Goal: Task Accomplishment & Management: Use online tool/utility

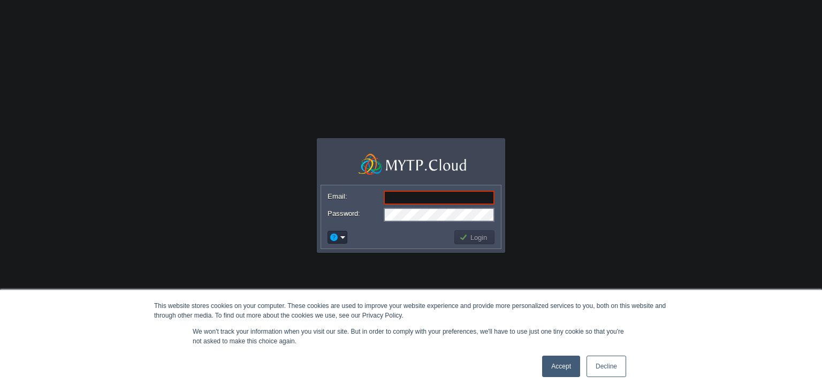
click at [567, 362] on link "Accept" at bounding box center [561, 365] width 38 height 21
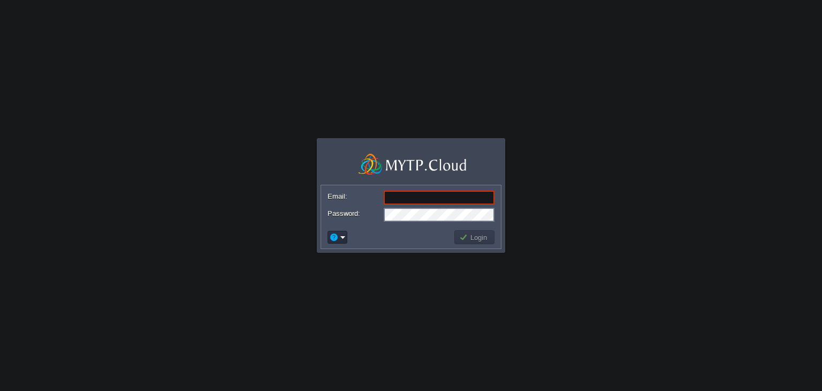
click at [403, 196] on input "Email:" at bounding box center [439, 197] width 111 height 14
paste input "[PERSON_NAME][EMAIL_ADDRESS][DOMAIN_NAME]"
type input "[PERSON_NAME][EMAIL_ADDRESS][DOMAIN_NAME]"
click at [342, 238] on em at bounding box center [337, 237] width 17 height 10
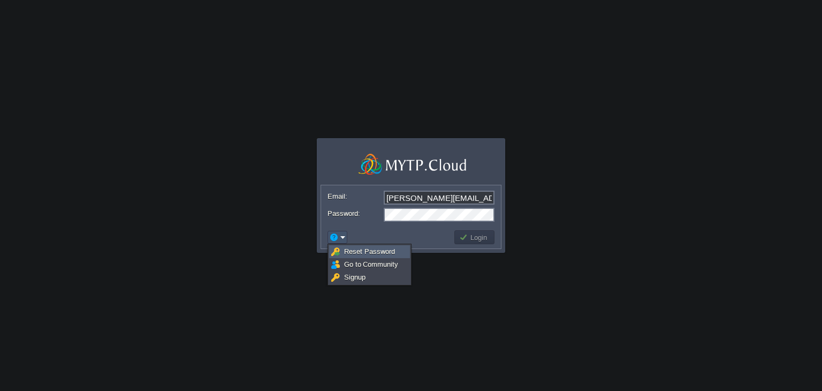
click at [362, 249] on span "Reset Password" at bounding box center [369, 251] width 51 height 8
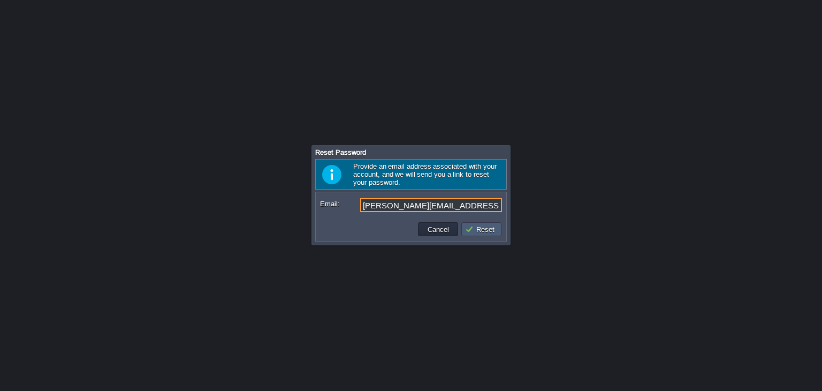
click at [475, 229] on button "Reset" at bounding box center [481, 229] width 33 height 10
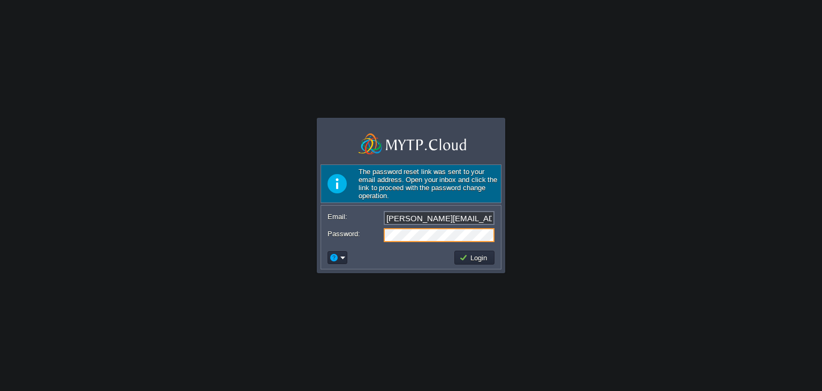
click at [337, 234] on div "Password:" at bounding box center [410, 235] width 167 height 14
click at [475, 256] on button "Login" at bounding box center [474, 258] width 31 height 10
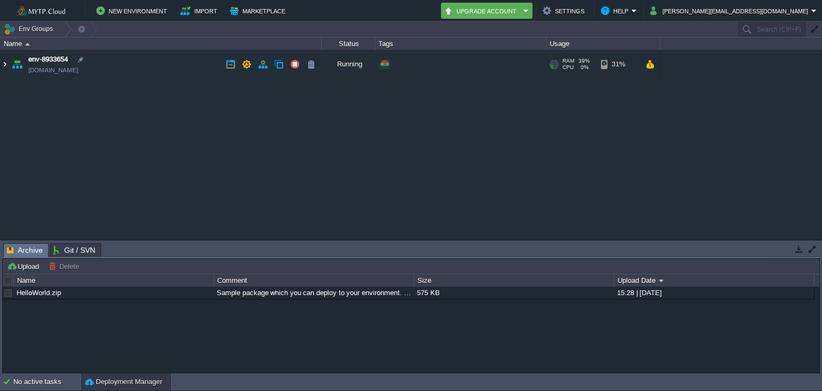
click at [2, 66] on img at bounding box center [5, 64] width 9 height 29
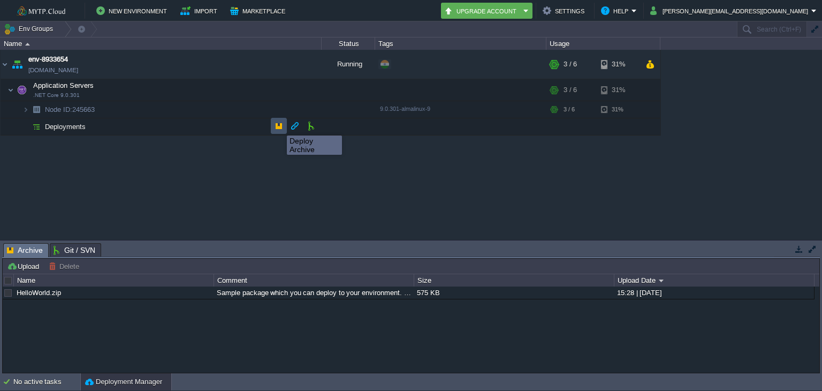
click at [279, 126] on button "button" at bounding box center [279, 126] width 10 height 10
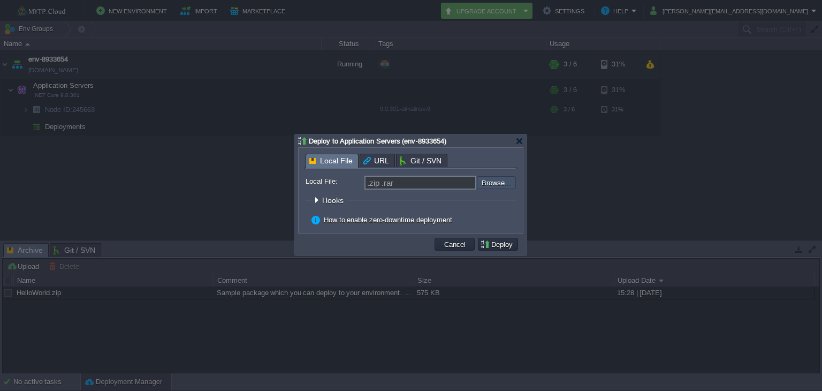
click at [490, 180] on input "file" at bounding box center [447, 182] width 135 height 13
type input "C:\fakepath\WTCorp EmailEx [DATE].zip"
type input "WTCorp EmailEx [DATE].zip"
click at [494, 245] on button "Deploy" at bounding box center [498, 244] width 36 height 10
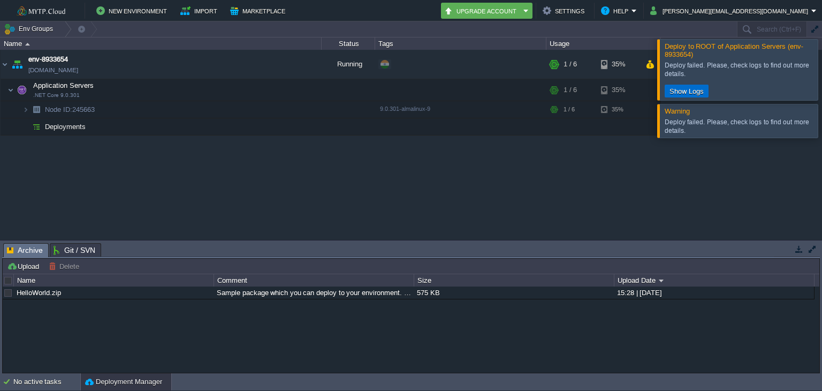
click at [674, 91] on button "Show Logs" at bounding box center [686, 91] width 41 height 10
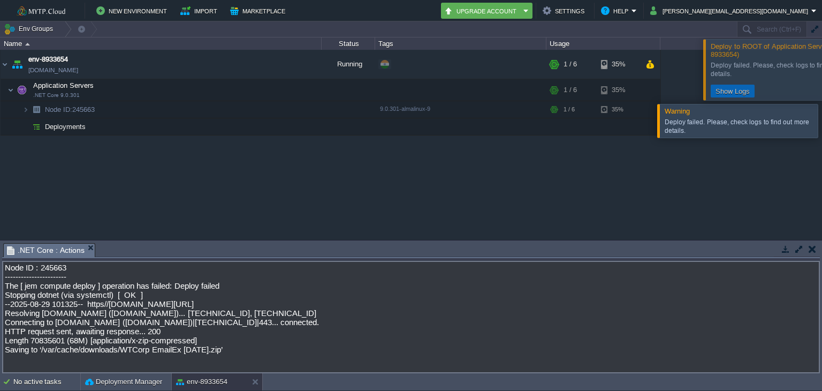
scroll to position [68, 0]
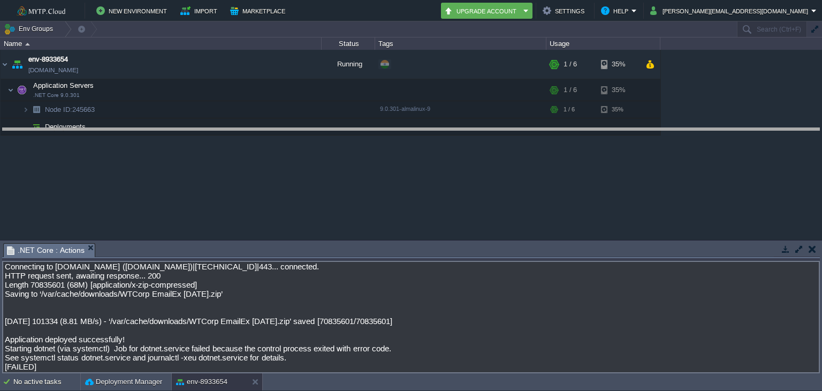
drag, startPoint x: 385, startPoint y: 247, endPoint x: 398, endPoint y: 132, distance: 115.7
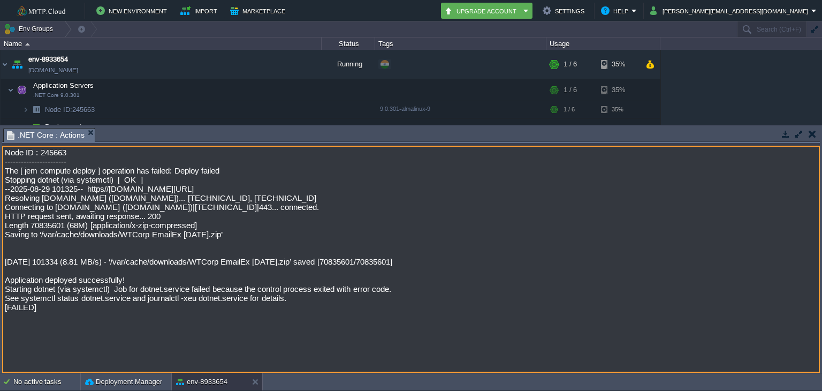
click at [413, 231] on textarea "Node ID : 245663 ----------------------- The [ jem compute deploy ] operation h…" at bounding box center [411, 259] width 818 height 227
click at [59, 137] on span ".NET Core : Actions" at bounding box center [46, 134] width 78 height 13
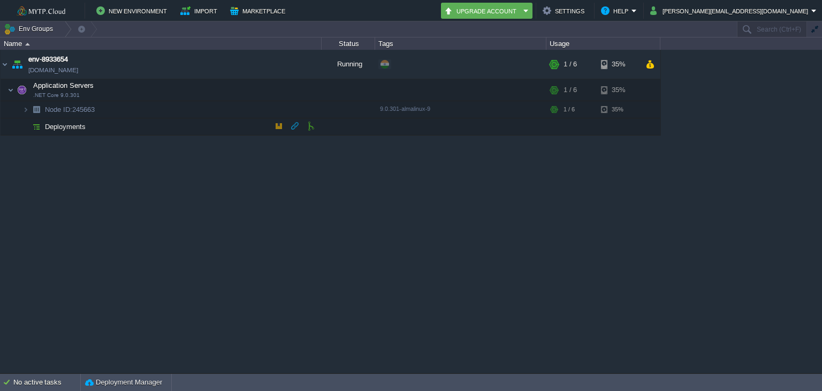
click at [92, 123] on td "Deployments" at bounding box center [161, 126] width 321 height 17
click at [59, 126] on span "Deployments" at bounding box center [65, 126] width 43 height 9
click at [339, 113] on td at bounding box center [349, 109] width 54 height 17
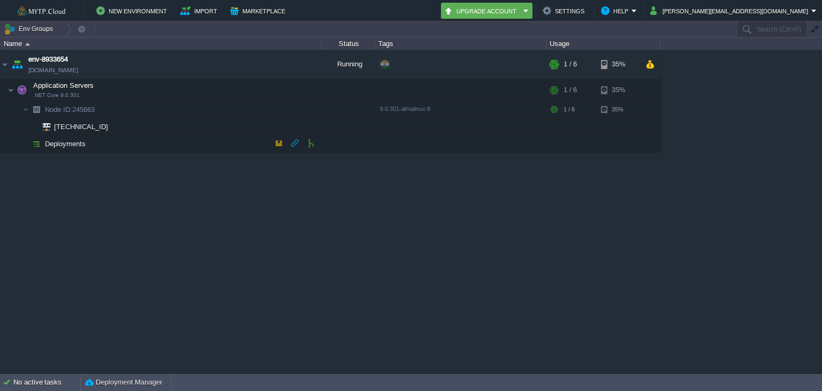
click at [77, 146] on span "Deployments" at bounding box center [65, 143] width 43 height 9
click at [95, 129] on span "192.168.10.126" at bounding box center [81, 126] width 57 height 17
click at [96, 111] on span "Node ID: 245663" at bounding box center [70, 109] width 52 height 9
click at [193, 108] on button "button" at bounding box center [193, 109] width 10 height 10
click at [228, 108] on button "button" at bounding box center [225, 109] width 10 height 10
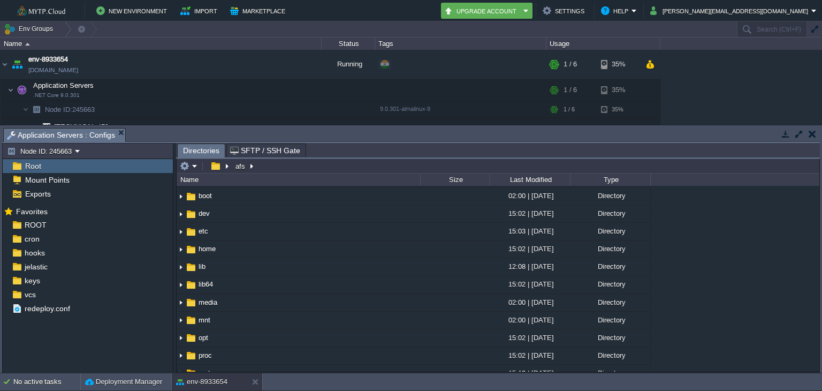
scroll to position [32, 0]
click at [44, 175] on span "Mount Points" at bounding box center [47, 180] width 48 height 10
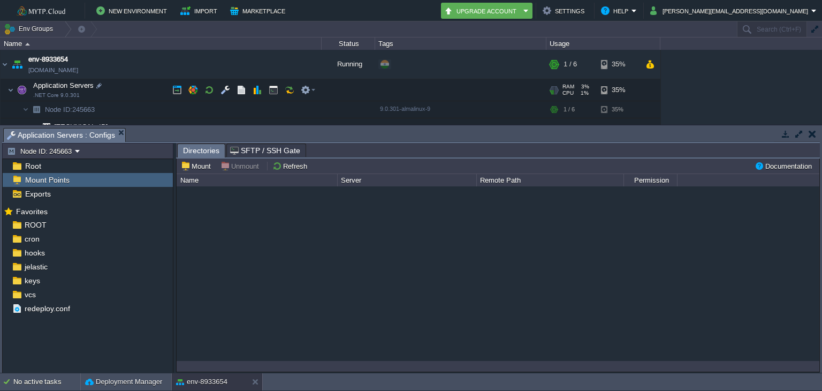
click at [62, 99] on td "Application Servers .NET Core 9.0.301" at bounding box center [161, 90] width 321 height 22
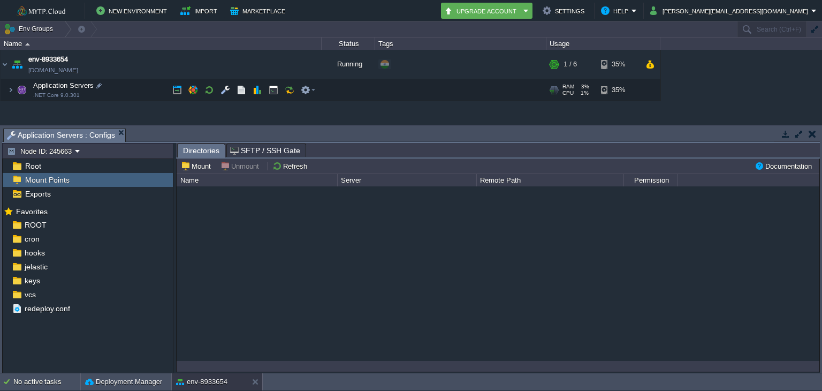
click at [70, 94] on span ".NET Core 9.0.301" at bounding box center [56, 95] width 47 height 6
click at [14, 88] on img at bounding box center [21, 89] width 15 height 21
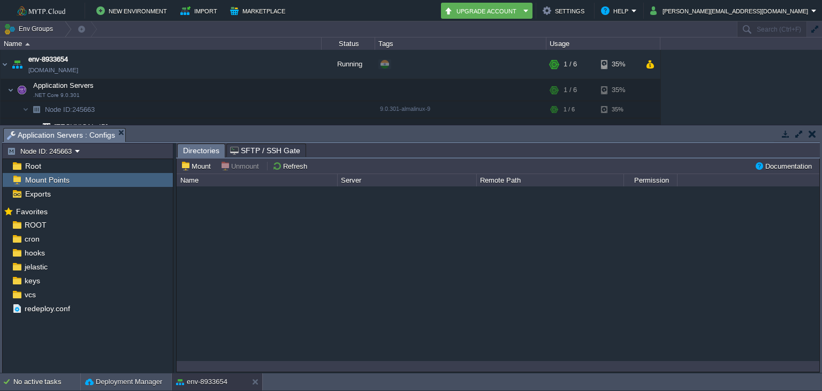
click at [812, 132] on button "button" at bounding box center [811, 134] width 7 height 10
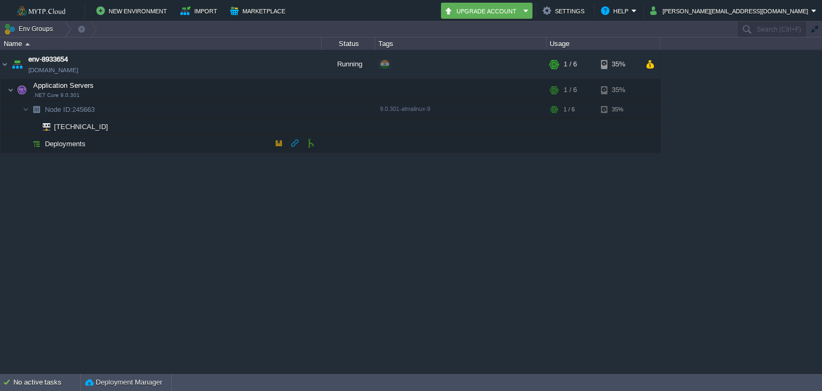
click at [85, 145] on span "Deployments" at bounding box center [65, 143] width 43 height 9
click at [73, 144] on span "Deployments" at bounding box center [65, 143] width 43 height 9
click at [90, 112] on span "Node ID: 245663" at bounding box center [70, 109] width 52 height 9
click at [272, 112] on button "button" at bounding box center [274, 109] width 10 height 10
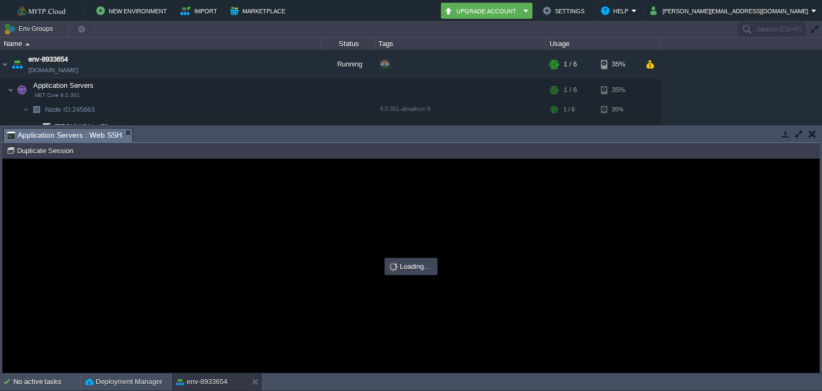
scroll to position [0, 0]
type input "#000000"
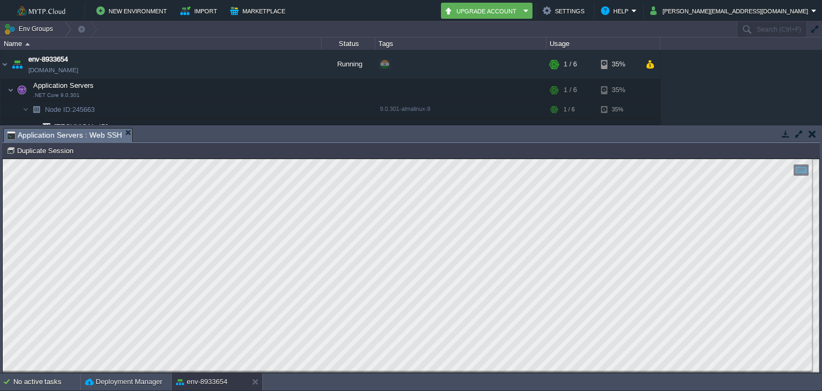
click at [810, 133] on button "button" at bounding box center [811, 134] width 7 height 10
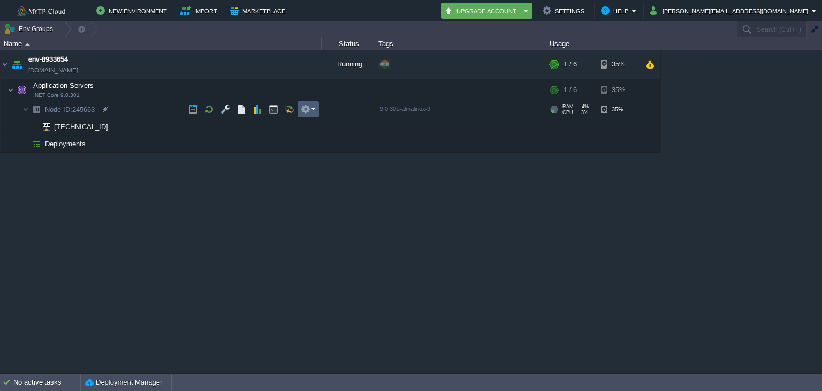
click at [315, 112] on td at bounding box center [307, 109] width 21 height 16
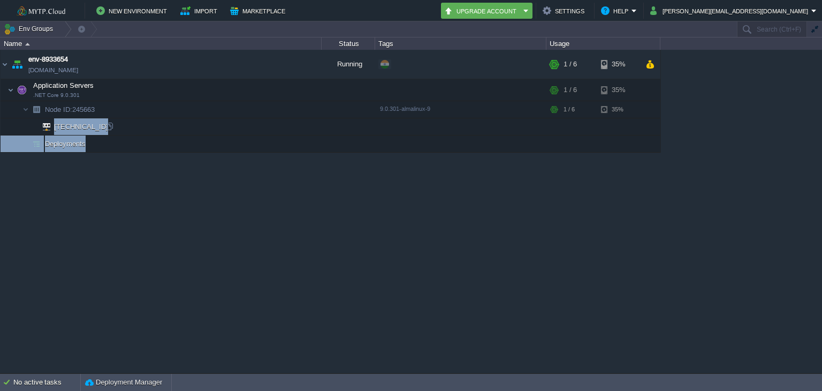
drag, startPoint x: 108, startPoint y: 128, endPoint x: 54, endPoint y: 127, distance: 54.0
click at [54, 127] on td "192.168.10.126" at bounding box center [161, 126] width 321 height 17
click at [110, 123] on div at bounding box center [110, 126] width 10 height 10
copy table "192.168.10.126 Deployments"
click at [66, 143] on span "Deployments" at bounding box center [65, 143] width 43 height 9
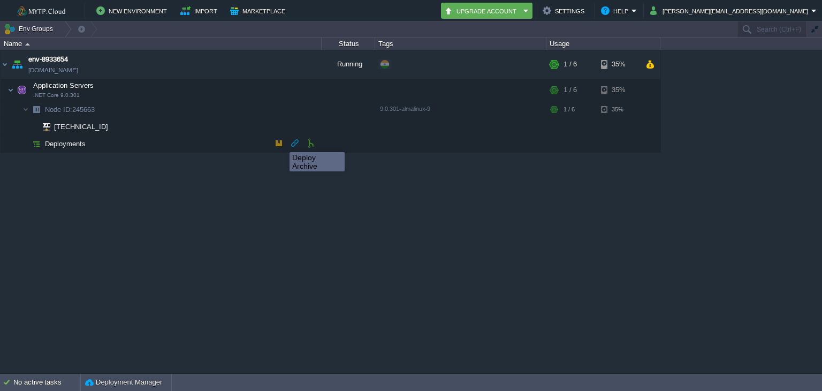
click at [276, 141] on button "button" at bounding box center [279, 143] width 10 height 10
click at [278, 142] on button "button" at bounding box center [279, 143] width 10 height 10
click at [71, 144] on span "Deployments" at bounding box center [65, 143] width 43 height 9
click at [278, 142] on button "button" at bounding box center [279, 143] width 10 height 10
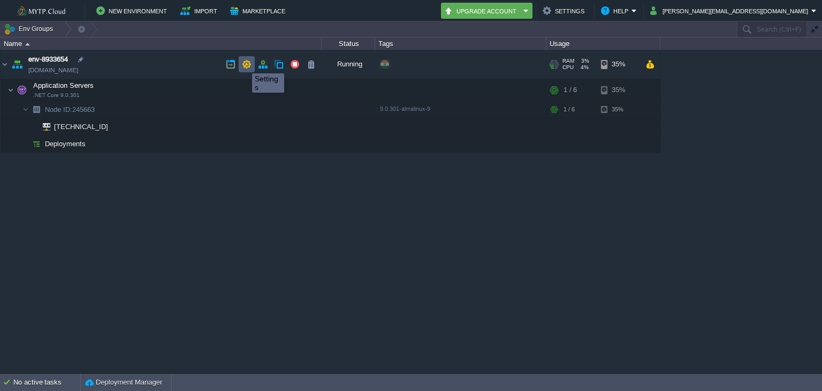
click at [244, 64] on button "button" at bounding box center [247, 64] width 10 height 10
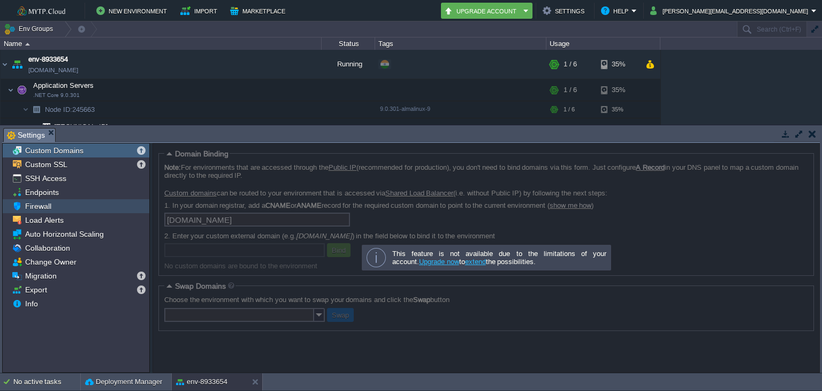
click at [48, 204] on span "Firewall" at bounding box center [38, 206] width 30 height 10
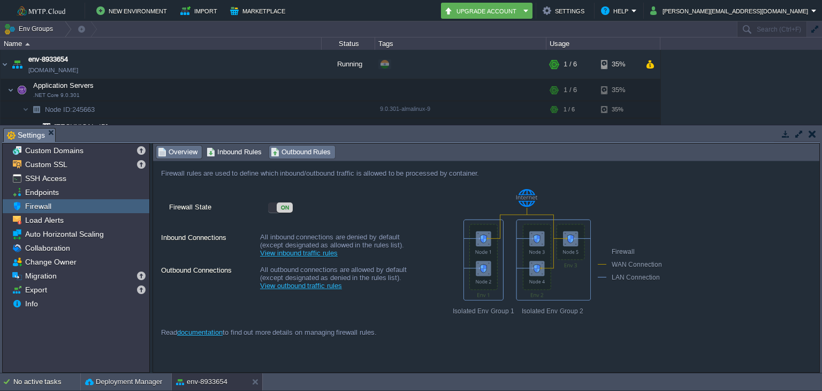
click at [315, 153] on span "Outbound Rules" at bounding box center [301, 152] width 60 height 12
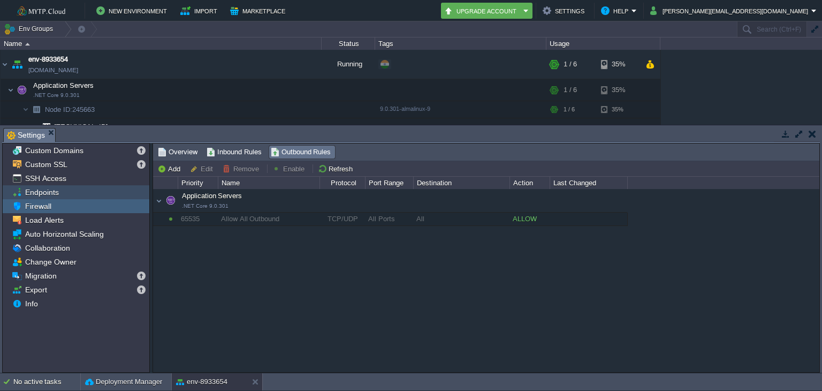
click at [33, 187] on span "Endpoints" at bounding box center [41, 192] width 37 height 10
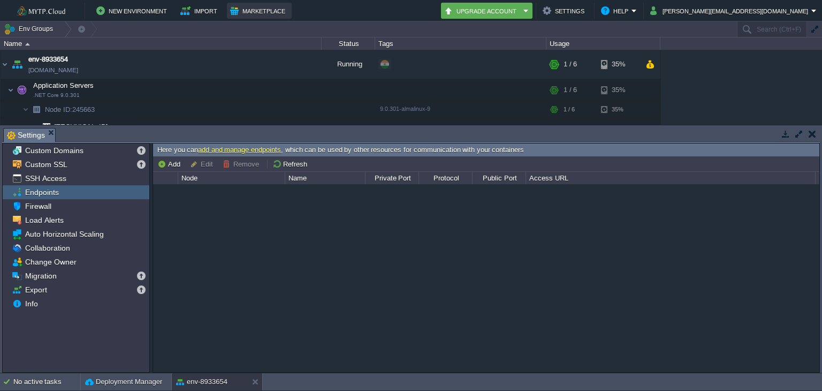
click at [271, 9] on button "Marketplace" at bounding box center [259, 10] width 58 height 13
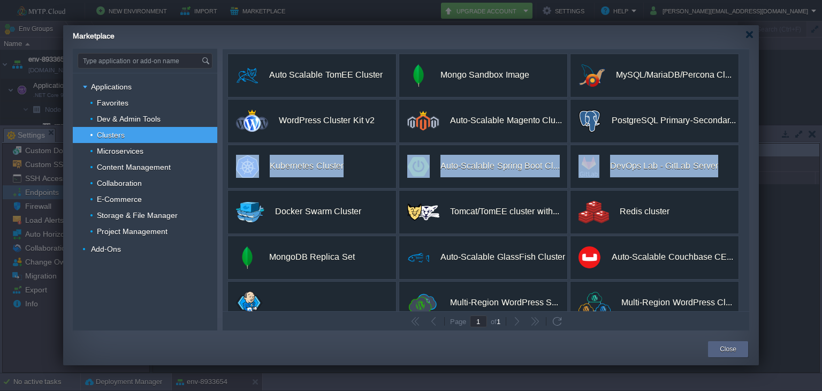
drag, startPoint x: 743, startPoint y: 101, endPoint x: 743, endPoint y: 164, distance: 63.1
click at [743, 164] on div "custom Auto Scalable TomEE Cluster Ready-to-use TomEE Cluster with preconfigure…" at bounding box center [486, 180] width 526 height 262
click at [754, 34] on div "Marketplace" at bounding box center [416, 34] width 686 height 19
click at [748, 33] on div at bounding box center [749, 34] width 8 height 8
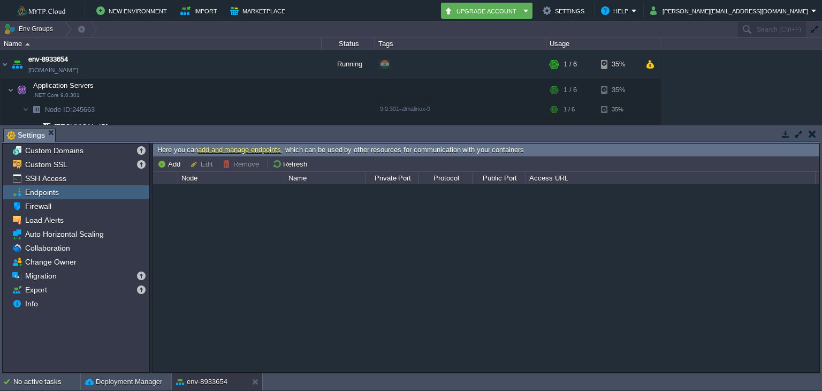
click at [810, 136] on button "button" at bounding box center [811, 134] width 7 height 10
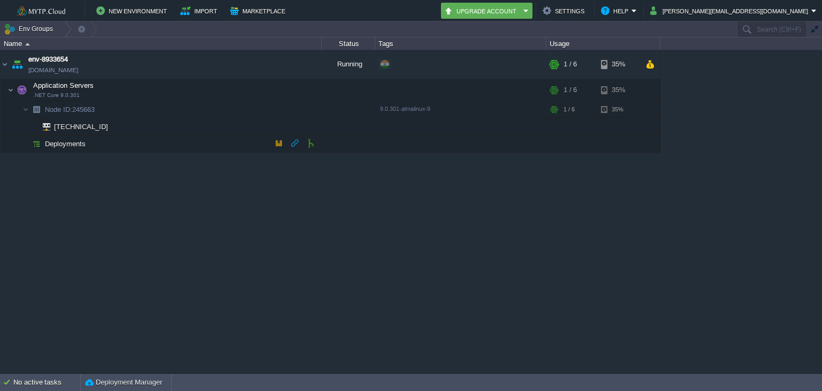
click at [59, 149] on td "Deployments" at bounding box center [161, 143] width 321 height 17
click at [275, 142] on button "button" at bounding box center [279, 143] width 10 height 10
click at [279, 142] on button "button" at bounding box center [279, 143] width 10 height 10
click at [279, 143] on button "button" at bounding box center [279, 143] width 10 height 10
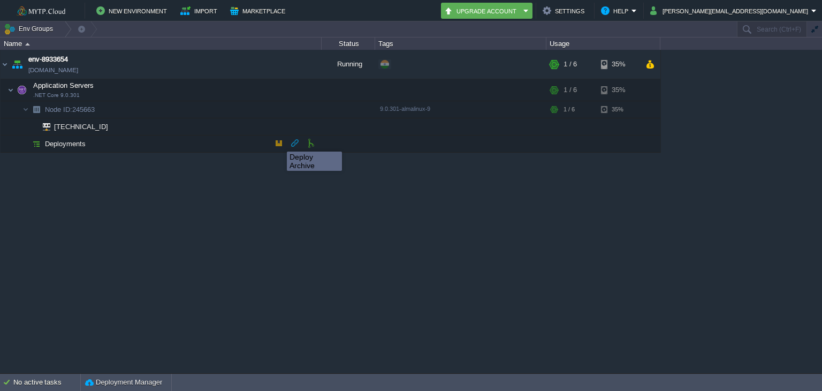
click at [278, 144] on button "button" at bounding box center [279, 143] width 10 height 10
click at [296, 146] on button "button" at bounding box center [295, 143] width 10 height 10
click at [305, 144] on td at bounding box center [311, 143] width 16 height 16
click at [80, 142] on span "Deployments" at bounding box center [65, 143] width 43 height 9
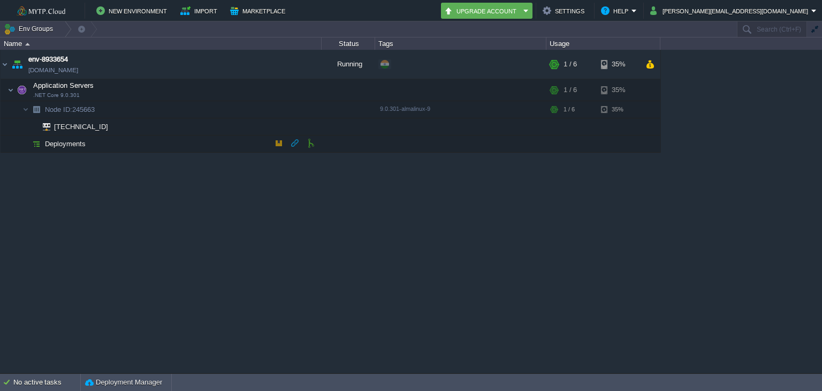
click at [80, 142] on span "Deployments" at bounding box center [65, 143] width 43 height 9
click at [83, 127] on span "192.168.10.126" at bounding box center [81, 126] width 57 height 17
click at [71, 105] on span "Node ID: 245663" at bounding box center [70, 109] width 52 height 9
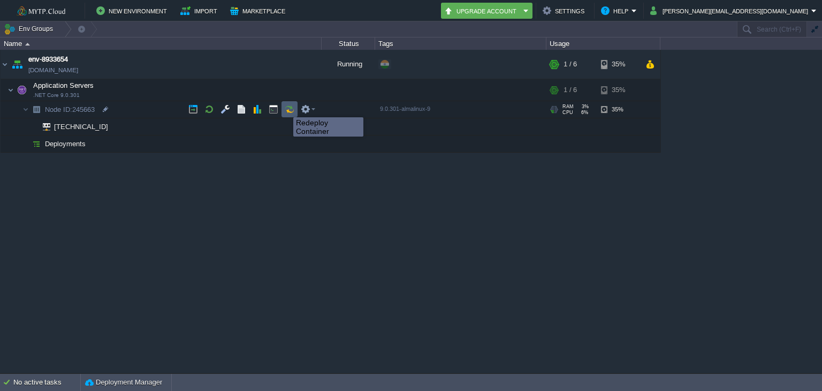
click at [285, 108] on button "button" at bounding box center [290, 109] width 10 height 10
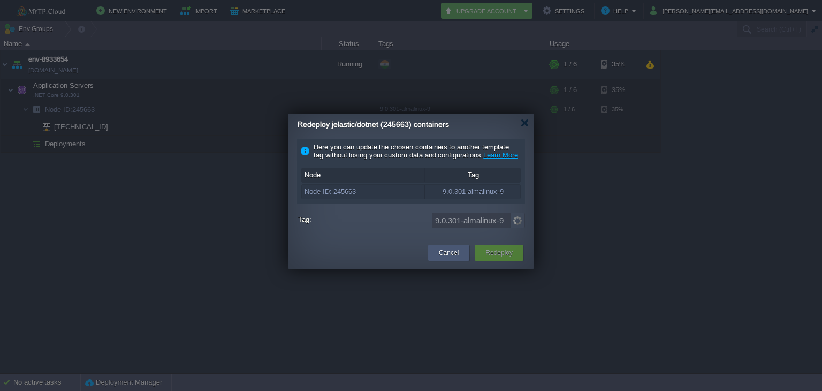
click at [450, 258] on button "Cancel" at bounding box center [449, 252] width 20 height 11
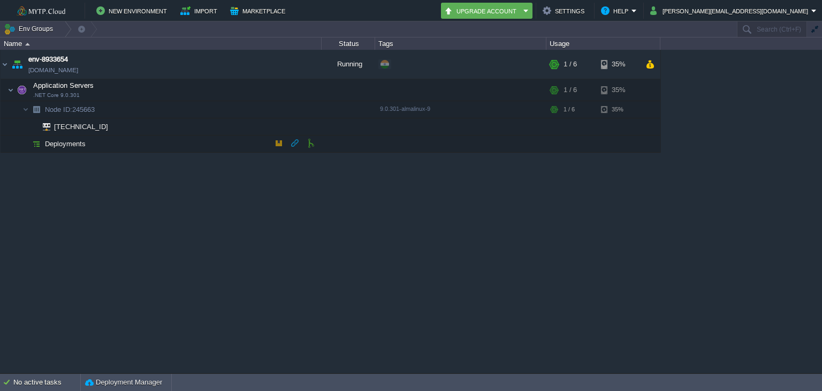
click at [66, 142] on span "Deployments" at bounding box center [65, 143] width 43 height 9
click at [532, 6] on td "Upgrade Account" at bounding box center [486, 11] width 91 height 16
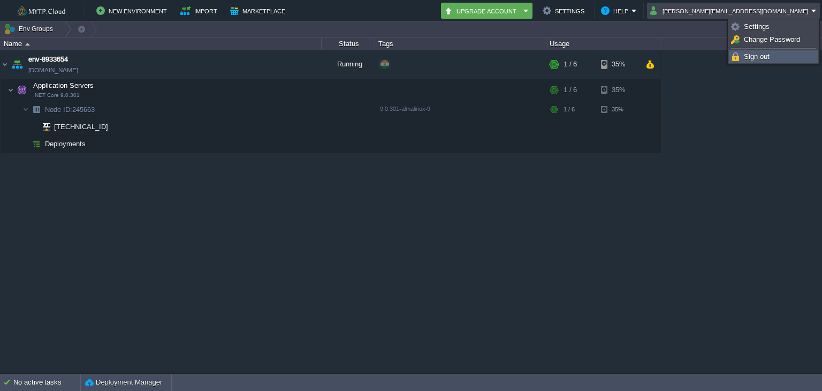
click at [754, 58] on span "Sign out" at bounding box center [757, 56] width 26 height 8
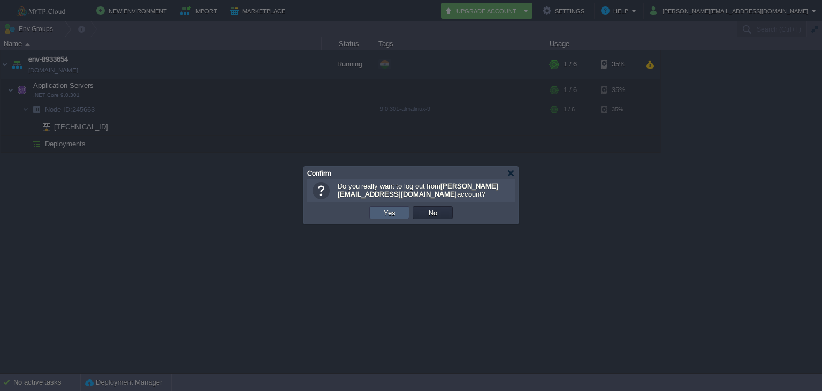
click at [403, 213] on td "Yes" at bounding box center [389, 212] width 40 height 13
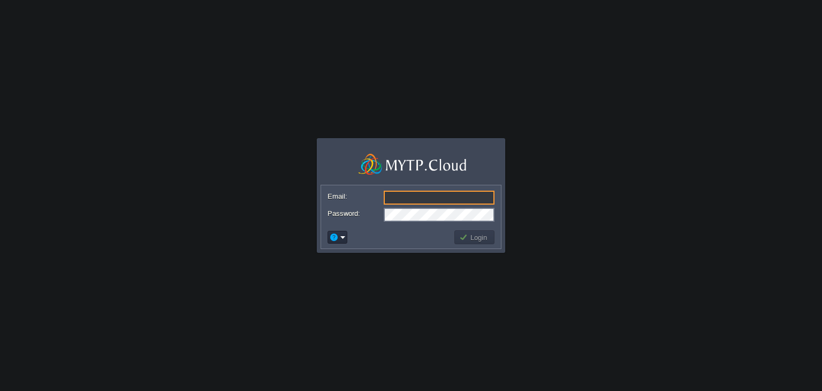
type input "[PERSON_NAME][EMAIL_ADDRESS][DOMAIN_NAME]"
click at [471, 232] on td "Login" at bounding box center [474, 237] width 40 height 14
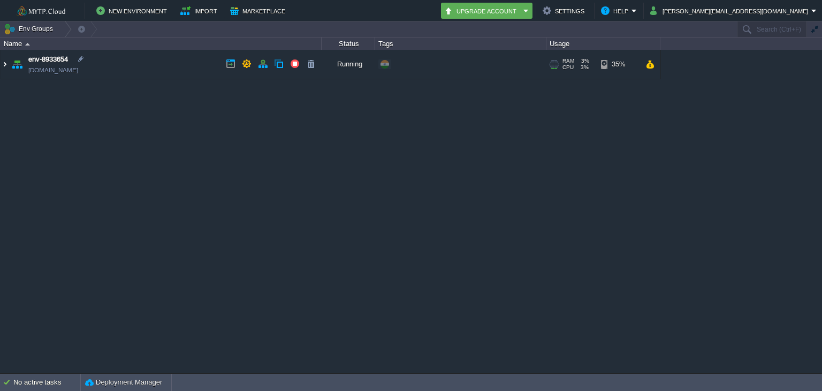
click at [1, 66] on img at bounding box center [5, 64] width 9 height 29
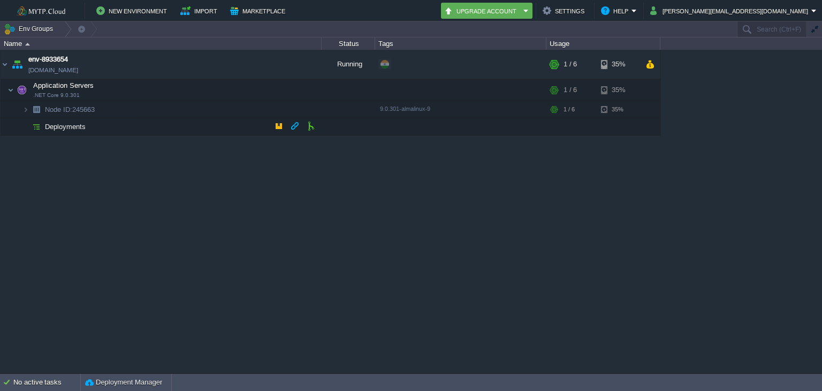
click at [64, 122] on span "Deployments" at bounding box center [65, 126] width 43 height 9
click at [280, 129] on button "button" at bounding box center [279, 126] width 10 height 10
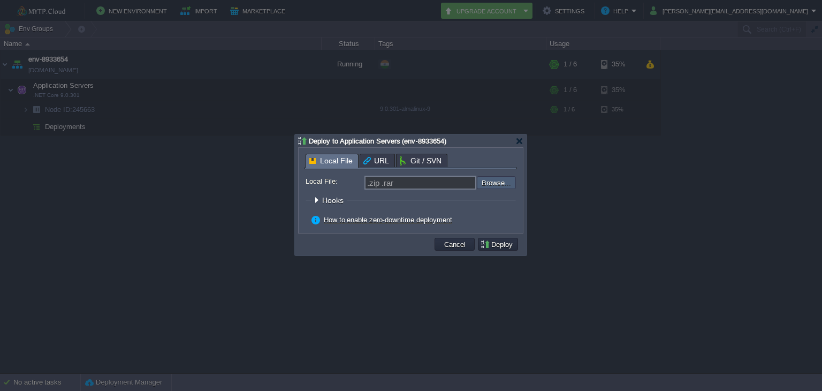
click at [491, 177] on input "file" at bounding box center [447, 182] width 135 height 13
type input "C:\fakepath\WTCorp EmailEx [DATE].zip"
type input "WTCorp EmailEx [DATE].zip"
click at [500, 245] on button "Deploy" at bounding box center [498, 244] width 36 height 10
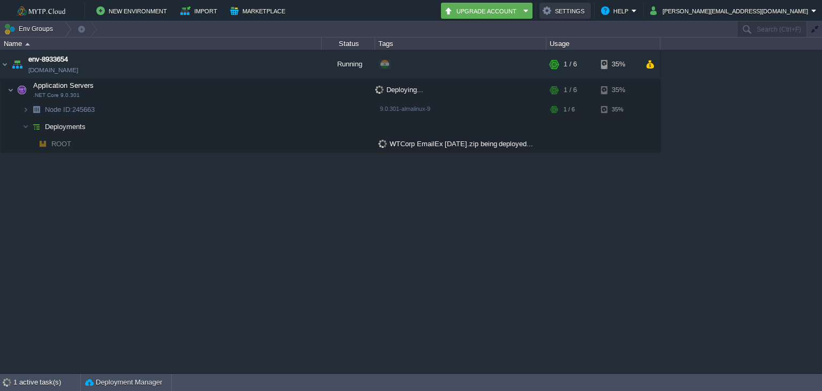
click at [587, 9] on button "Settings" at bounding box center [565, 10] width 45 height 13
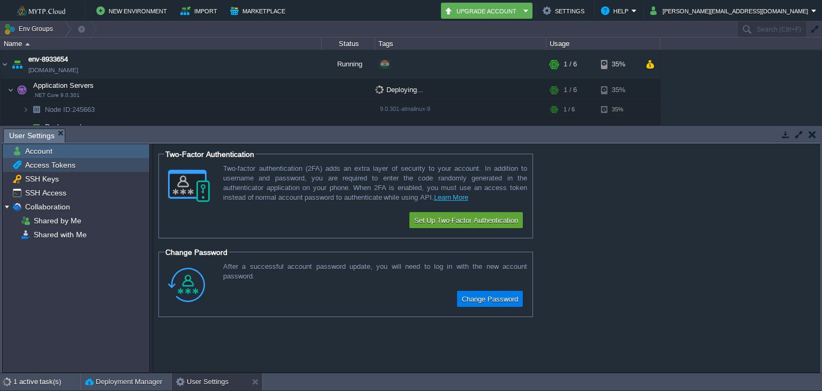
click at [56, 162] on span "Access Tokens" at bounding box center [50, 165] width 54 height 10
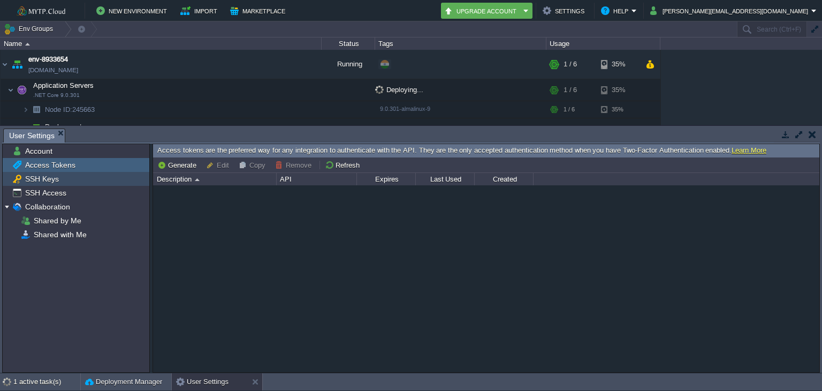
click at [43, 178] on span "SSH Keys" at bounding box center [41, 179] width 37 height 10
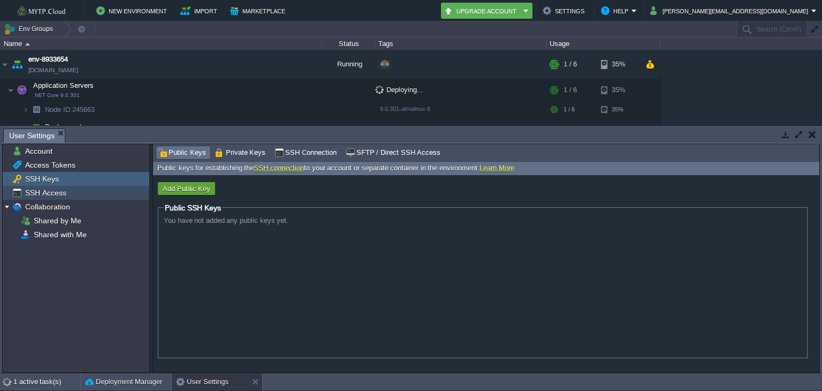
click at [51, 192] on span "SSH Access" at bounding box center [45, 193] width 45 height 10
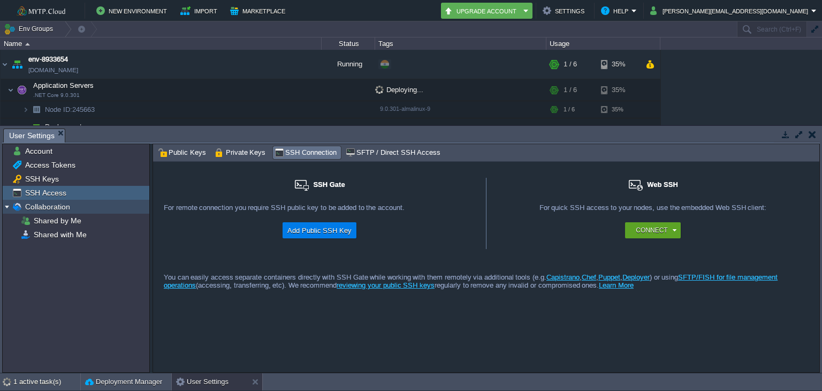
click at [59, 207] on span "Collaboration" at bounding box center [47, 207] width 49 height 10
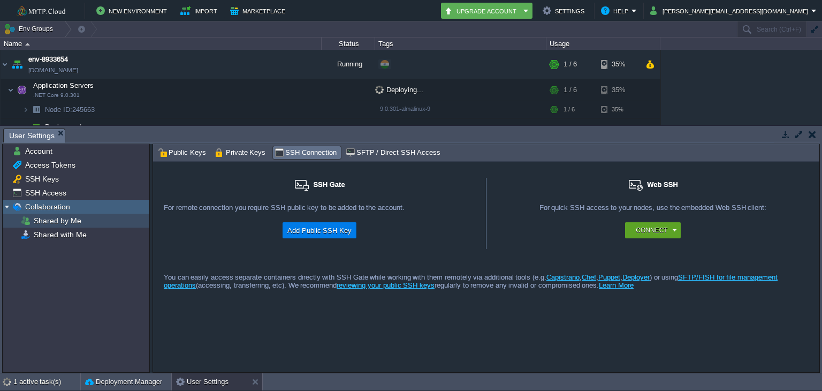
click at [63, 223] on span "Shared by Me" at bounding box center [57, 221] width 51 height 10
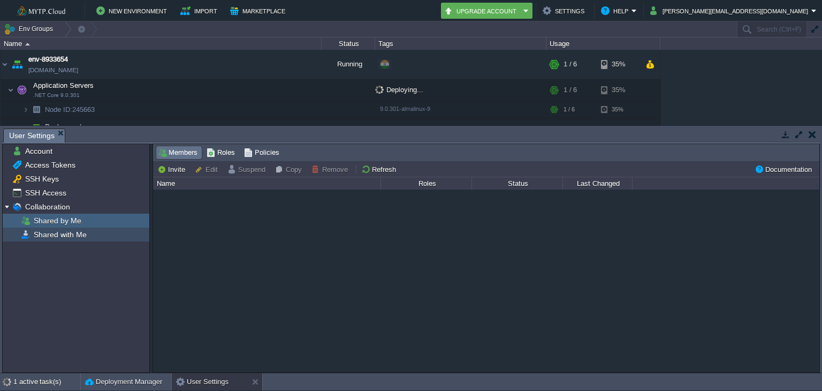
click at [67, 235] on span "Shared with Me" at bounding box center [60, 235] width 57 height 10
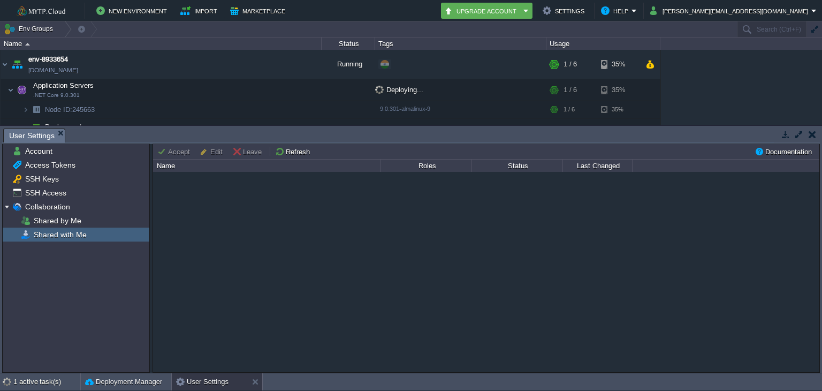
click at [815, 133] on button "button" at bounding box center [811, 134] width 7 height 10
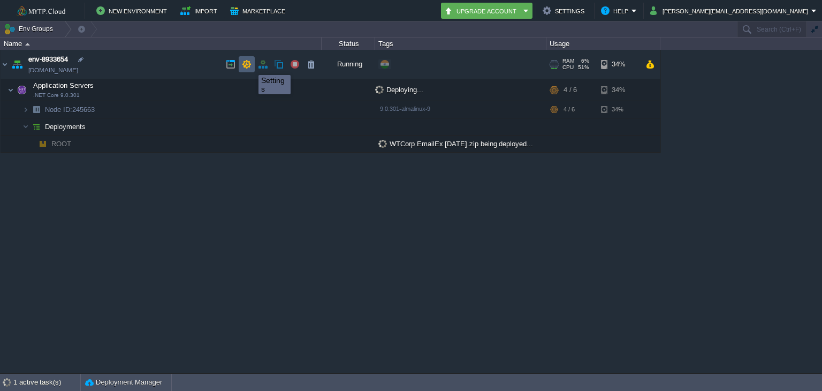
click at [242, 63] on button "button" at bounding box center [247, 64] width 10 height 10
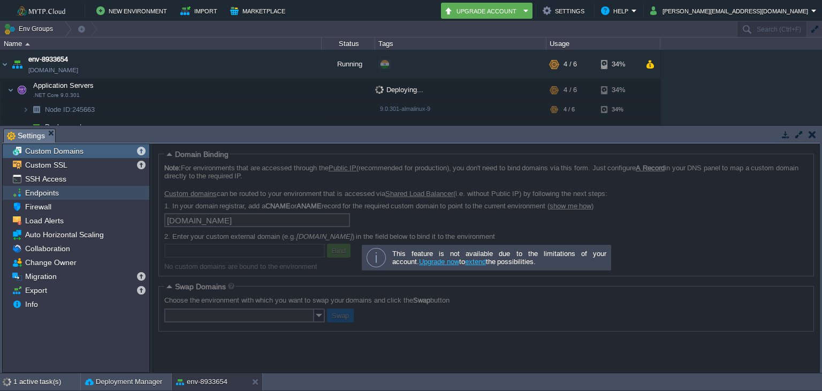
click at [52, 197] on span "Endpoints" at bounding box center [41, 193] width 37 height 10
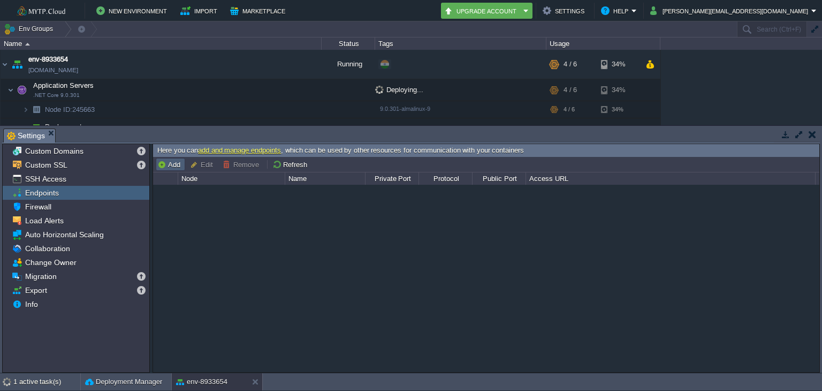
click at [164, 161] on button "Add" at bounding box center [170, 164] width 26 height 10
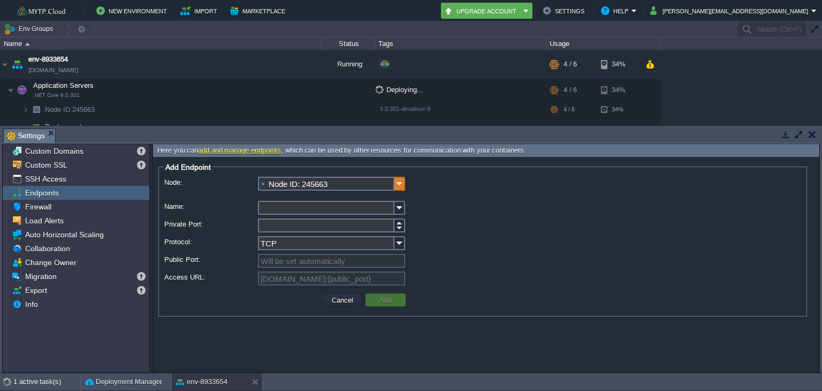
click at [400, 184] on img at bounding box center [399, 184] width 11 height 14
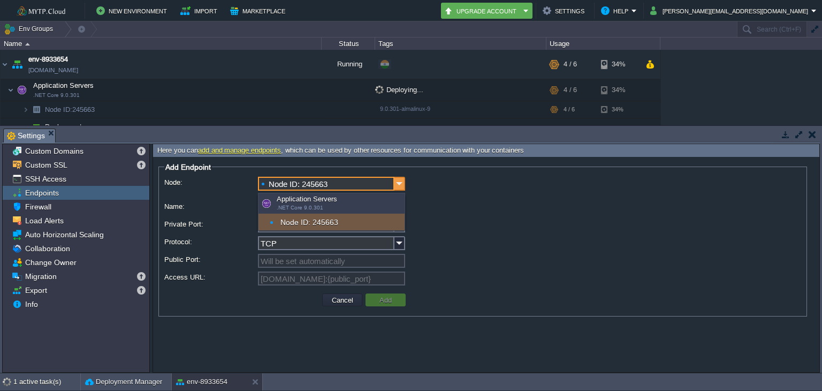
click at [400, 184] on img at bounding box center [399, 184] width 11 height 14
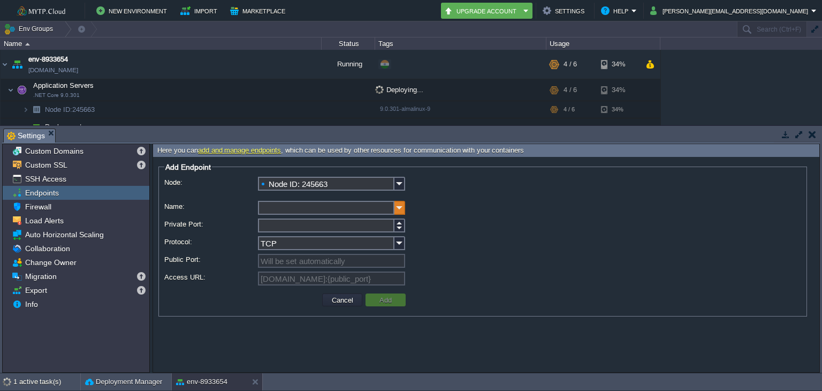
click at [399, 207] on img at bounding box center [399, 208] width 11 height 14
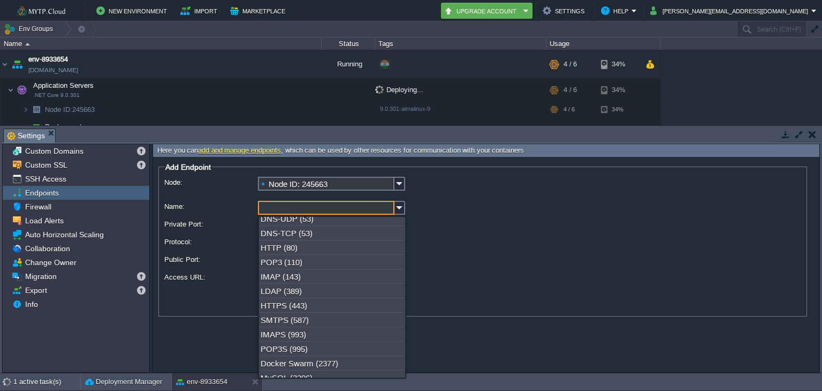
scroll to position [50, 0]
click at [270, 251] on div "HTTP (80)" at bounding box center [332, 246] width 146 height 14
type input "HTTP"
type input "80"
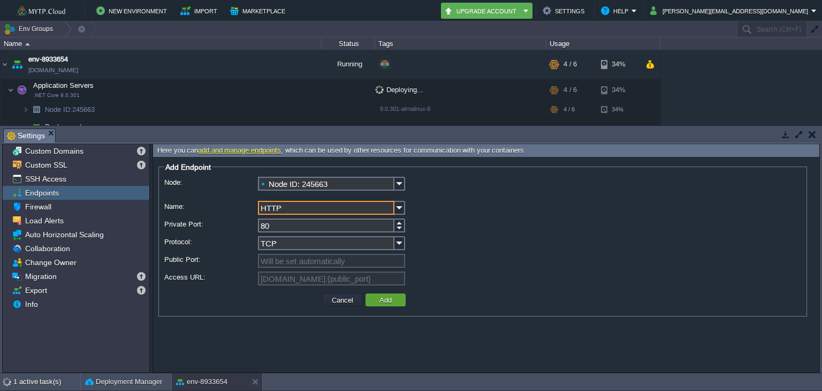
click at [282, 227] on input "80" at bounding box center [326, 225] width 136 height 14
click at [290, 242] on input "TCP" at bounding box center [326, 243] width 136 height 14
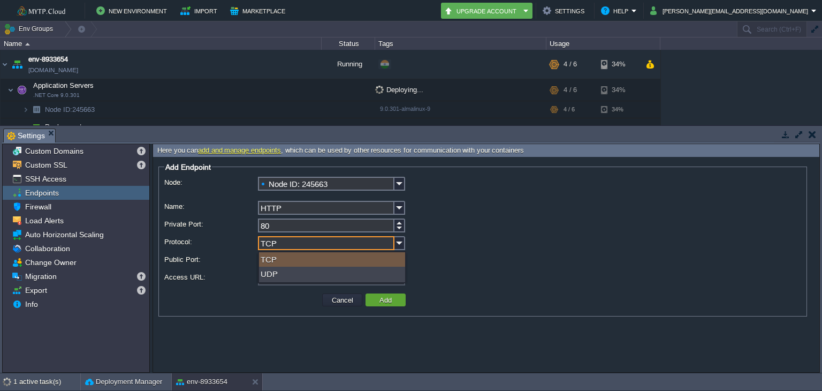
click at [467, 242] on div "TCP" at bounding box center [482, 244] width 637 height 16
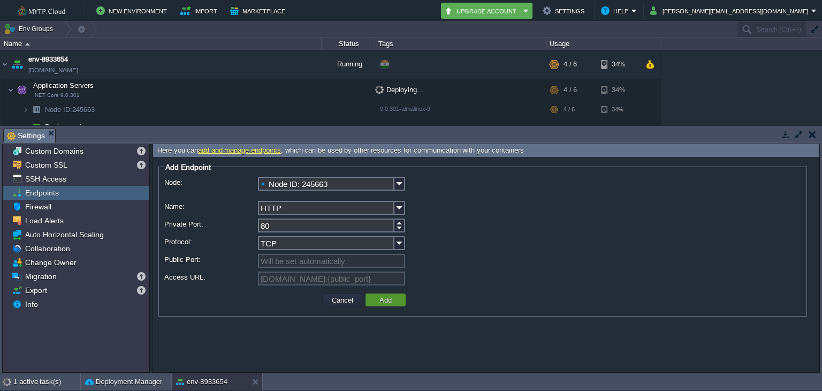
click at [372, 300] on td "Add" at bounding box center [385, 299] width 40 height 13
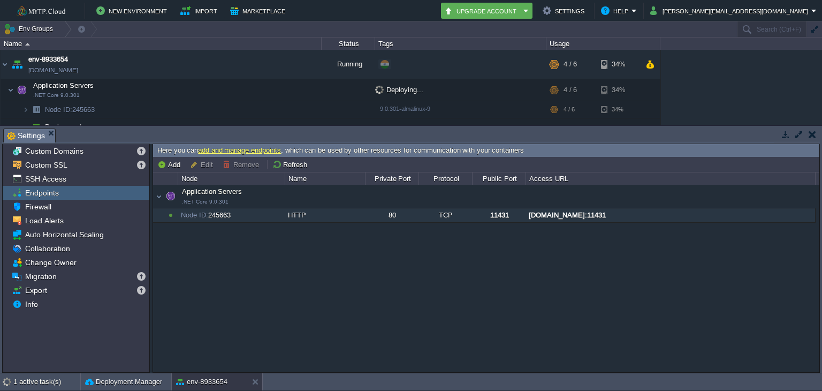
click at [655, 216] on div "[DOMAIN_NAME]:11431" at bounding box center [670, 215] width 288 height 14
click at [34, 301] on span "Info" at bounding box center [31, 304] width 17 height 10
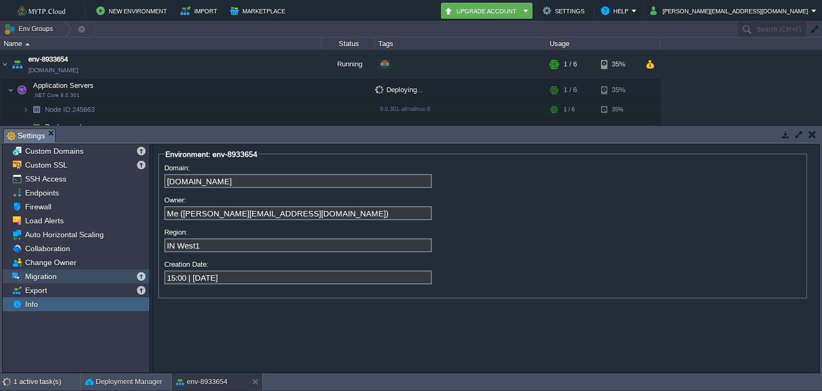
click at [45, 269] on div "Change Owner" at bounding box center [76, 262] width 147 height 14
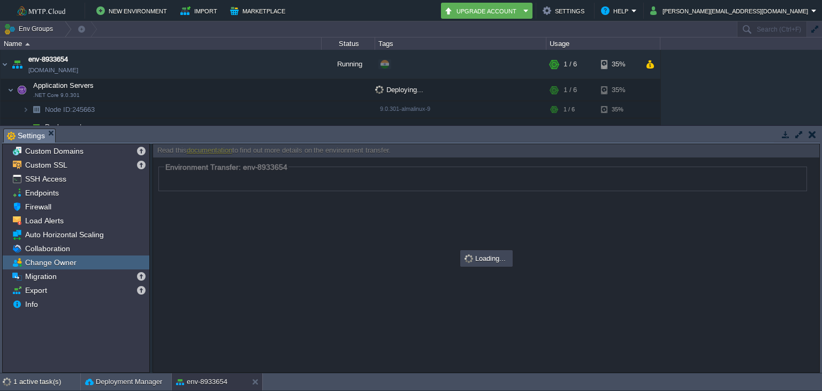
click at [45, 259] on span "Change Owner" at bounding box center [50, 262] width 55 height 10
click at [47, 253] on span "Collaboration" at bounding box center [47, 248] width 49 height 10
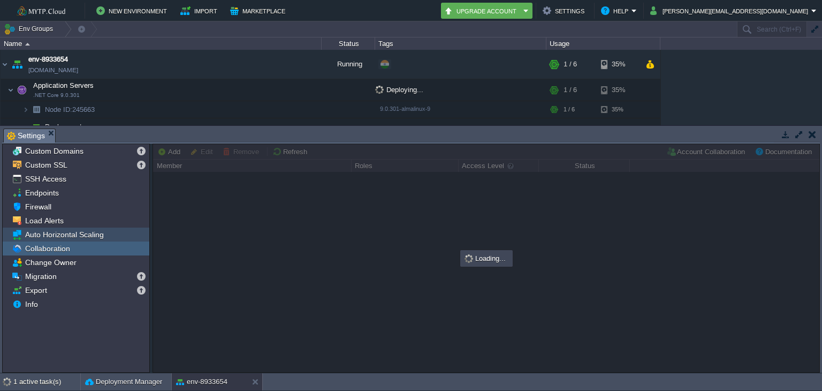
click at [49, 236] on span "Auto Horizontal Scaling" at bounding box center [64, 235] width 82 height 10
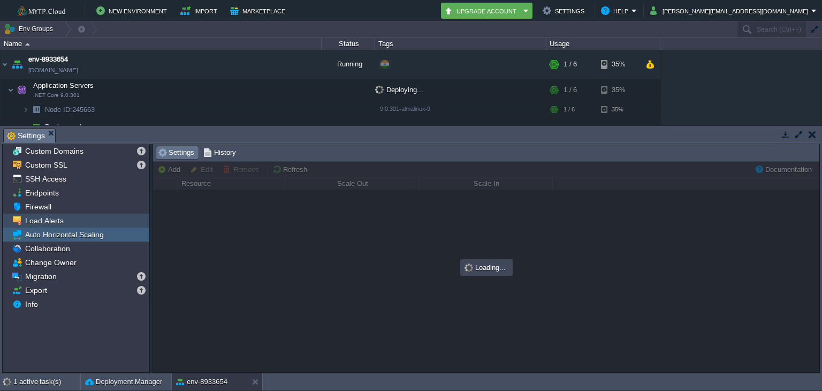
click at [48, 219] on span "Load Alerts" at bounding box center [44, 221] width 42 height 10
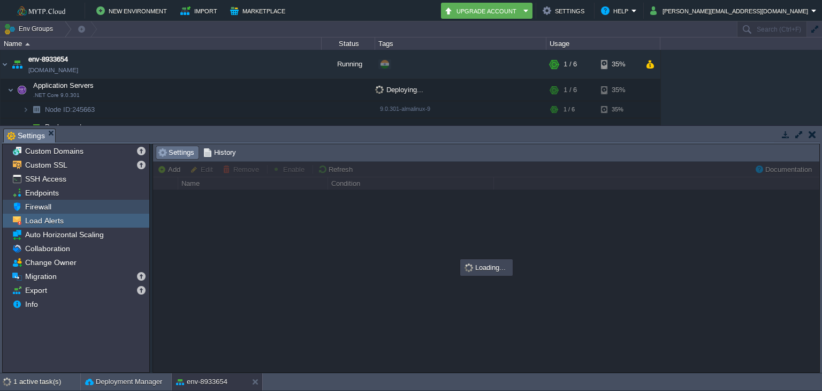
click at [43, 208] on span "Firewall" at bounding box center [38, 207] width 30 height 10
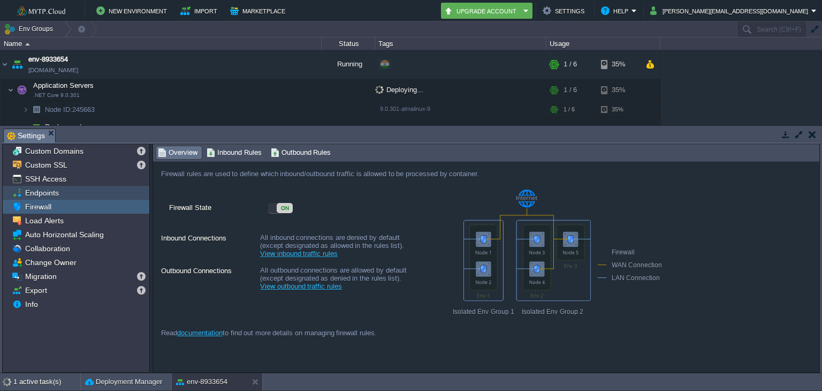
click at [41, 193] on span "Endpoints" at bounding box center [41, 193] width 37 height 10
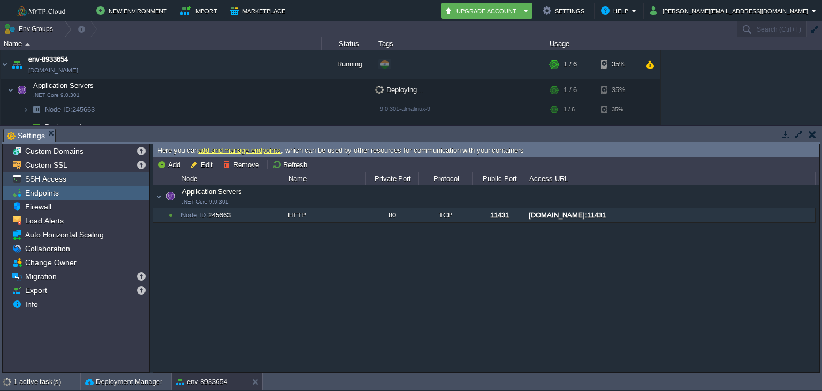
click at [40, 176] on span "SSH Access" at bounding box center [45, 179] width 45 height 10
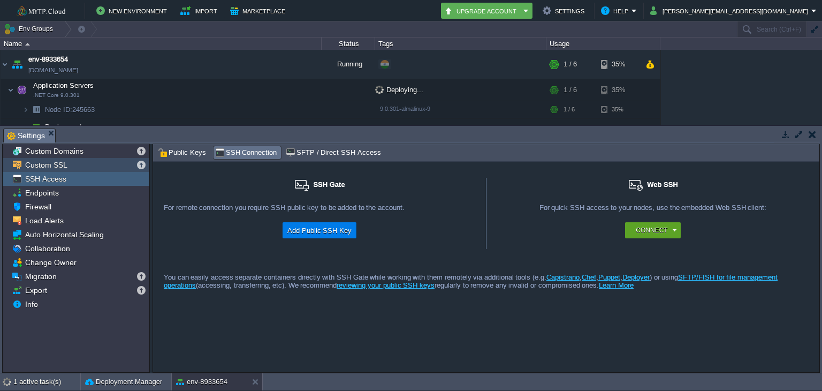
click at [40, 161] on span "Custom SSL" at bounding box center [46, 165] width 46 height 10
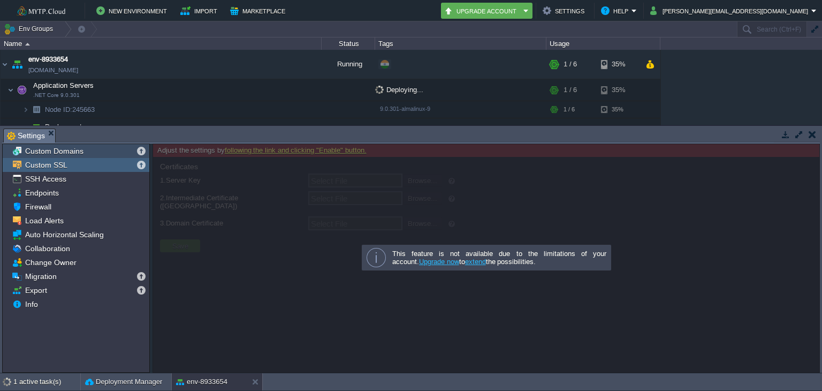
click at [41, 154] on span "Custom Domains" at bounding box center [54, 151] width 62 height 10
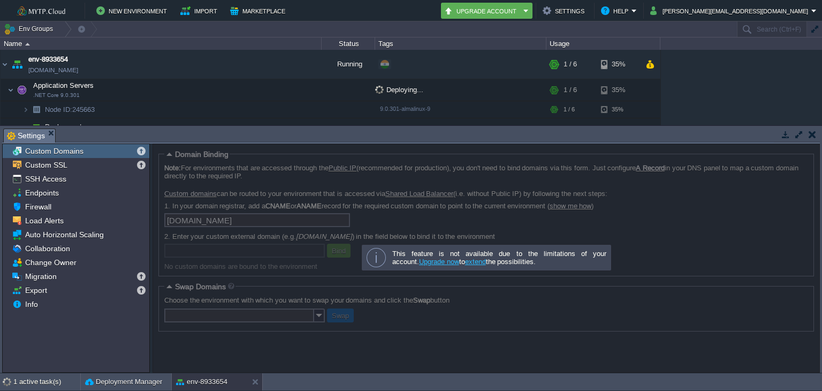
click at [809, 131] on button "button" at bounding box center [811, 134] width 7 height 10
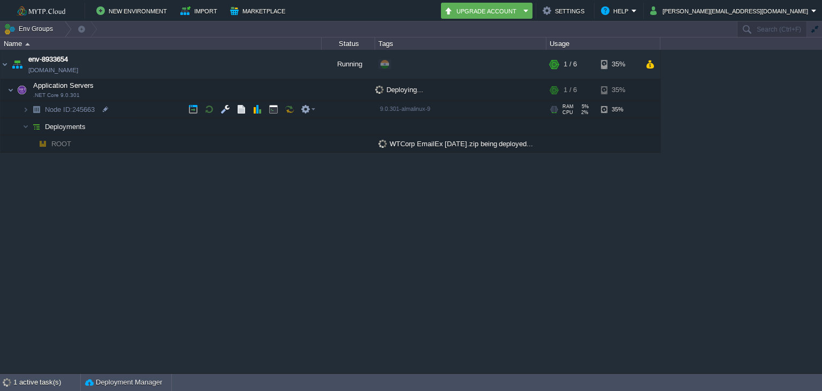
click at [79, 110] on span "Node ID: 245663" at bounding box center [70, 109] width 52 height 9
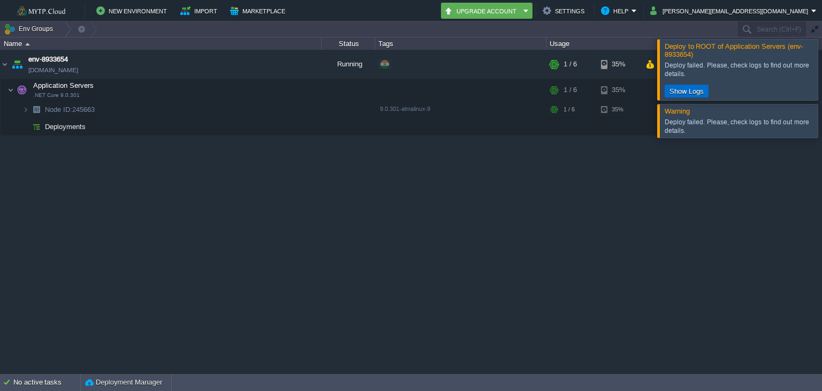
click at [698, 89] on button "Show Logs" at bounding box center [686, 91] width 41 height 10
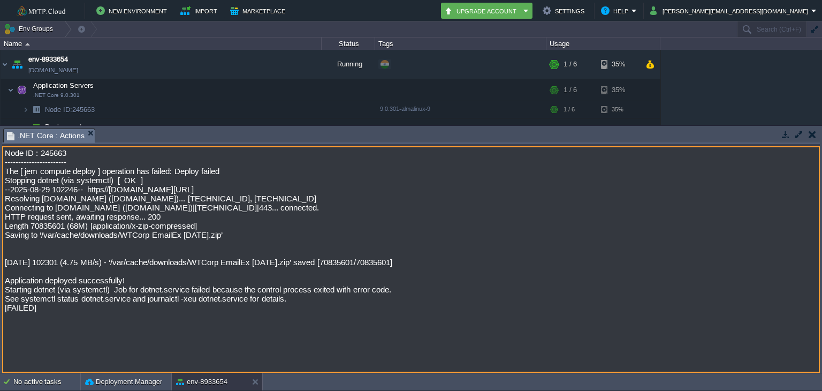
drag, startPoint x: 40, startPoint y: 332, endPoint x: 0, endPoint y: 286, distance: 61.1
click at [0, 286] on div "Tasks Activity Log Archive Git / SVN .NET Core : Actions No items to display id…" at bounding box center [411, 249] width 822 height 247
click at [322, 324] on textarea "Node ID : 245663 ----------------------- The [ jem compute deploy ] operation h…" at bounding box center [411, 259] width 818 height 226
drag, startPoint x: 87, startPoint y: 332, endPoint x: 0, endPoint y: 147, distance: 204.6
click at [0, 147] on div "Tasks Activity Log Archive Git / SVN .NET Core : Actions No items to display id…" at bounding box center [411, 249] width 822 height 247
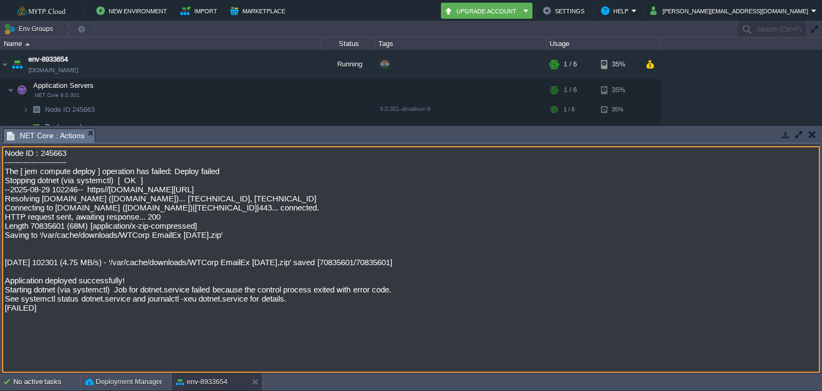
click at [505, 301] on textarea "Node ID : 245663 ----------------------- The [ jem compute deploy ] operation h…" at bounding box center [411, 259] width 818 height 226
click at [812, 132] on button "button" at bounding box center [811, 134] width 7 height 10
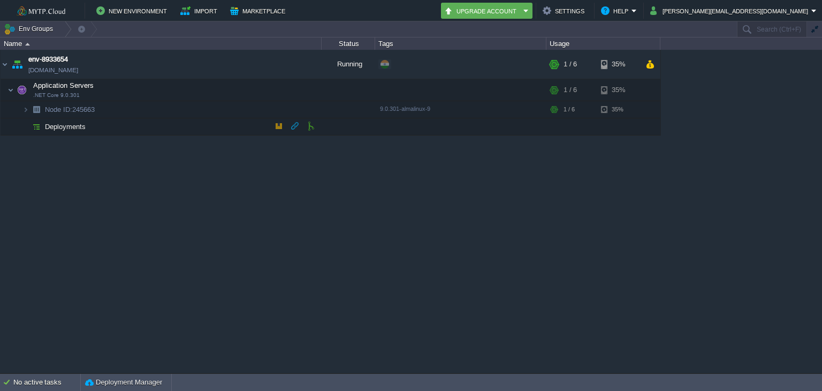
click at [274, 125] on td at bounding box center [279, 126] width 16 height 16
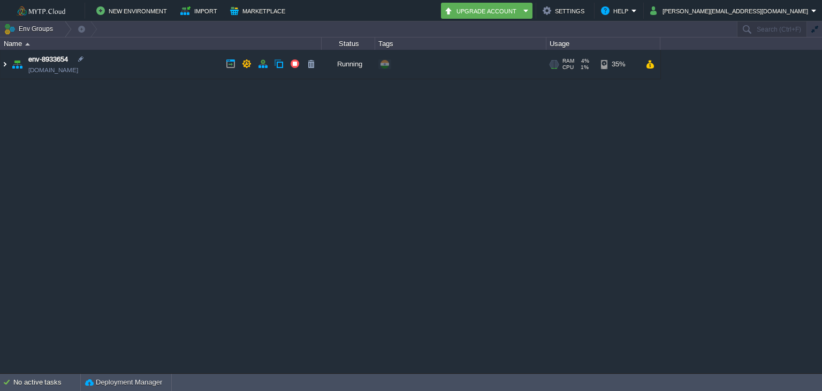
click at [4, 67] on img at bounding box center [5, 64] width 9 height 29
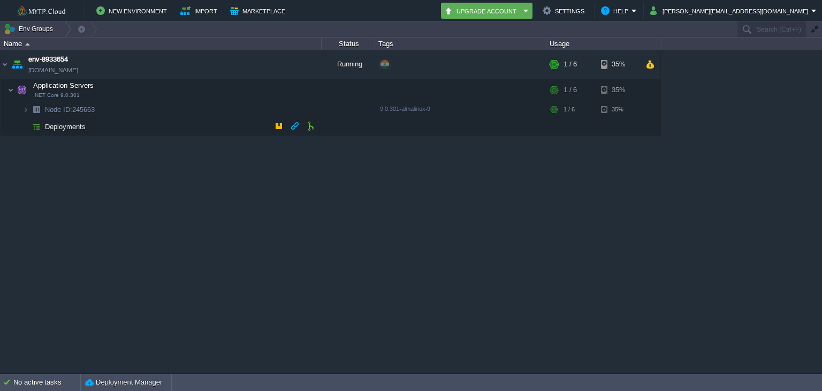
click at [49, 122] on span "Deployments" at bounding box center [65, 126] width 43 height 9
click at [278, 127] on button "button" at bounding box center [279, 126] width 10 height 10
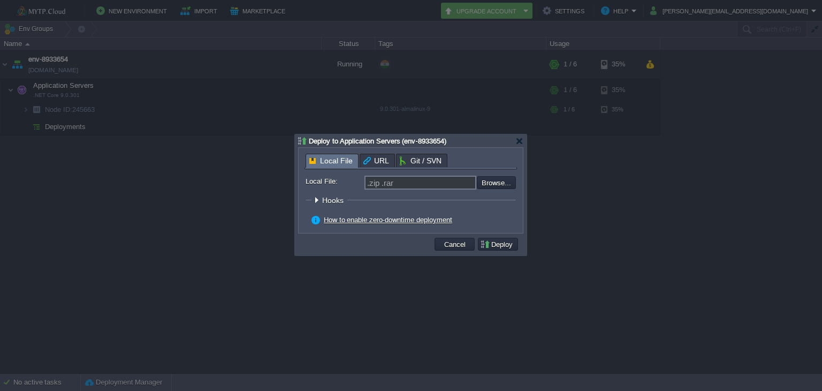
click at [492, 185] on input "file" at bounding box center [447, 182] width 135 height 13
type input "C:\fakepath\WTCorp EmailEx [DATE].zip"
type input "WTCorp EmailEx [DATE].zip"
click at [501, 245] on button "Deploy" at bounding box center [498, 244] width 36 height 10
